Goal: Check status: Check status

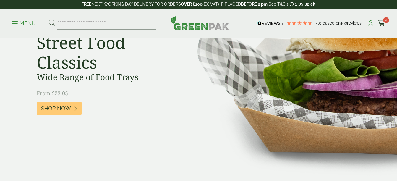
click at [372, 25] on icon at bounding box center [370, 23] width 7 height 6
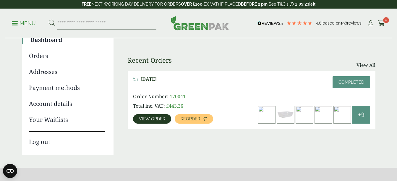
scroll to position [59, 0]
click at [152, 120] on span "View order" at bounding box center [152, 119] width 26 height 4
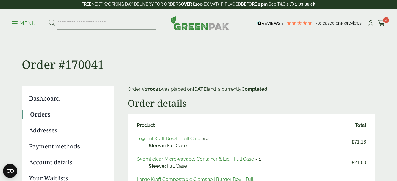
click at [17, 26] on p "Menu" at bounding box center [24, 23] width 24 height 7
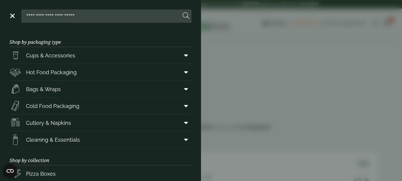
click at [13, 14] on link "Menu" at bounding box center [12, 15] width 6 height 6
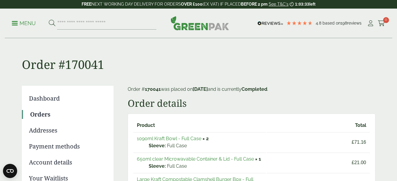
click at [28, 22] on p "Menu" at bounding box center [24, 23] width 24 height 7
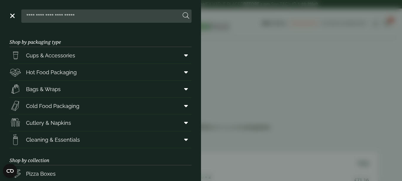
click at [13, 17] on link "Menu" at bounding box center [12, 15] width 6 height 6
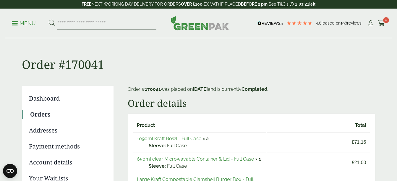
click at [46, 101] on link "Dashboard" at bounding box center [67, 98] width 76 height 9
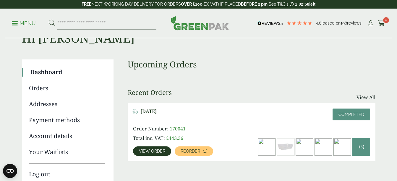
scroll to position [29, 0]
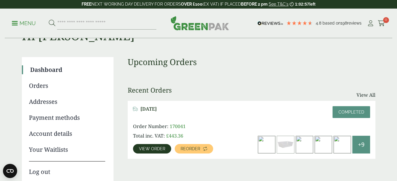
click at [151, 149] on span "View order" at bounding box center [152, 149] width 26 height 4
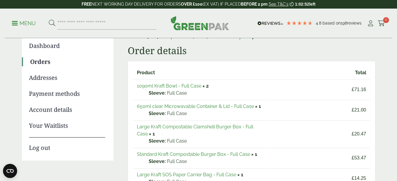
scroll to position [54, 0]
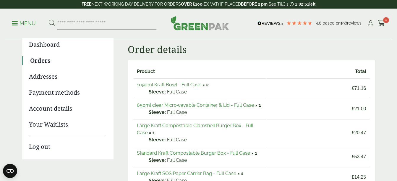
click at [172, 88] on link "1090ml Kraft Bowl - Full Case" at bounding box center [169, 85] width 64 height 6
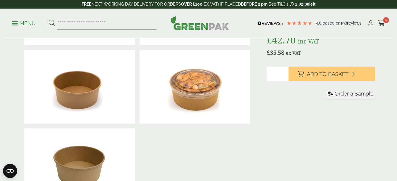
scroll to position [77, 0]
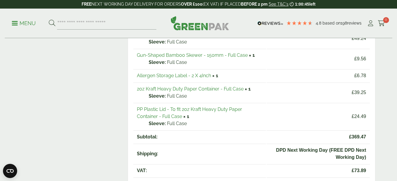
scroll to position [301, 0]
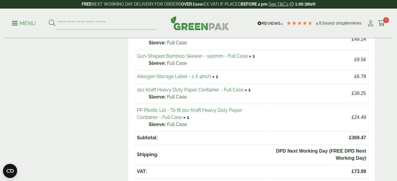
click at [180, 112] on link "PP Plastic Lid - To fit 2oz Kraft Heavy Duty Paper Container - Full Case" at bounding box center [189, 113] width 105 height 13
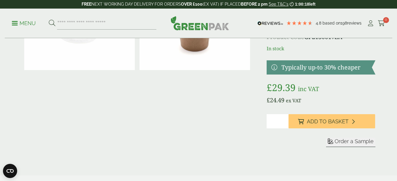
scroll to position [64, 0]
click at [180, 112] on div at bounding box center [137, 76] width 231 height 167
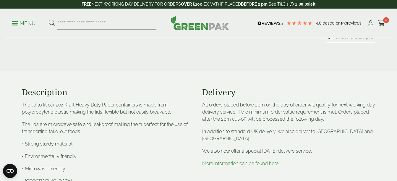
scroll to position [0, 0]
